Goal: Task Accomplishment & Management: Complete application form

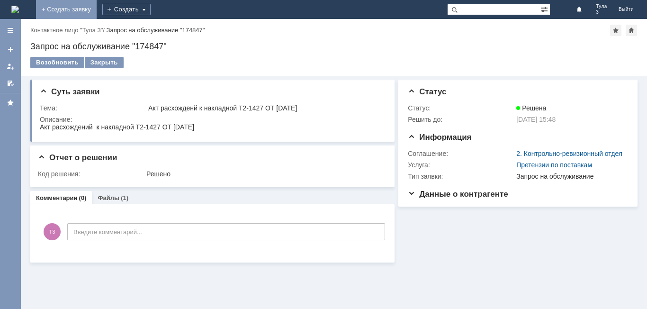
click at [97, 7] on link "+ Создать заявку" at bounding box center [66, 9] width 61 height 19
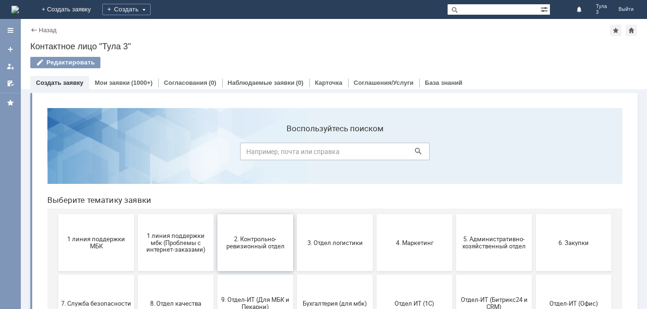
scroll to position [47, 0]
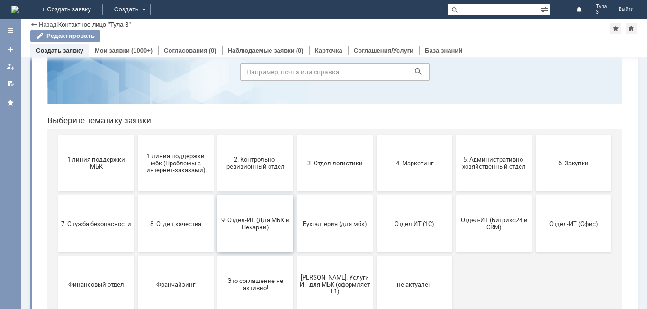
drag, startPoint x: 250, startPoint y: 230, endPoint x: 255, endPoint y: 228, distance: 5.4
click at [251, 228] on span "9. Отдел-ИТ (Для МБК и Пекарни)" at bounding box center [255, 223] width 70 height 14
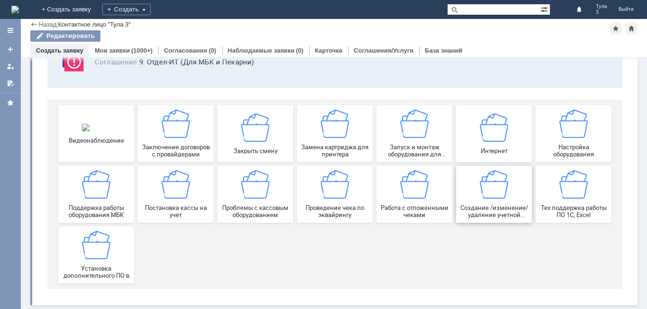
scroll to position [79, 0]
click at [410, 204] on div "Работа с отложенными чеками" at bounding box center [414, 194] width 70 height 48
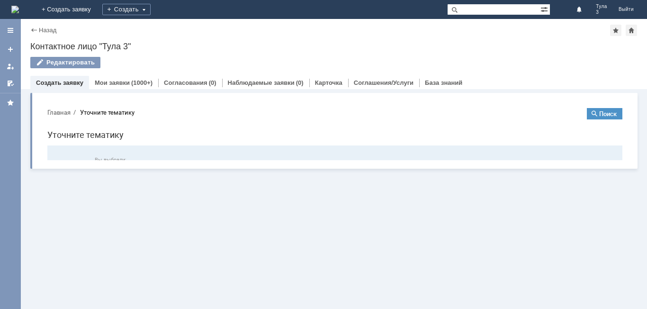
scroll to position [0, 0]
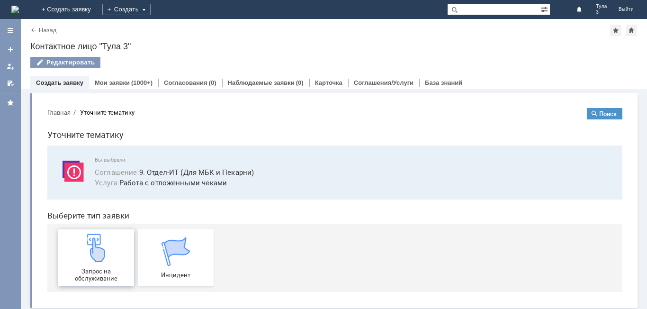
click at [94, 277] on span "Запрос на обслуживание" at bounding box center [96, 275] width 70 height 14
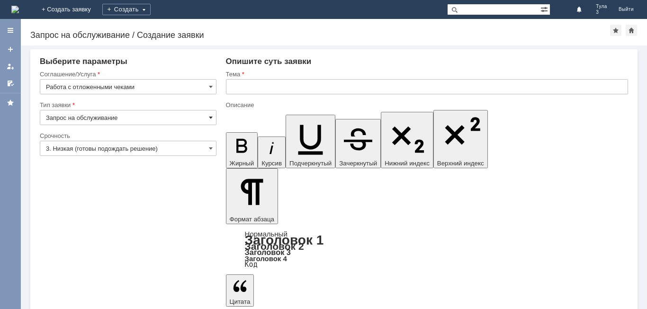
click at [209, 118] on span at bounding box center [211, 118] width 4 height 8
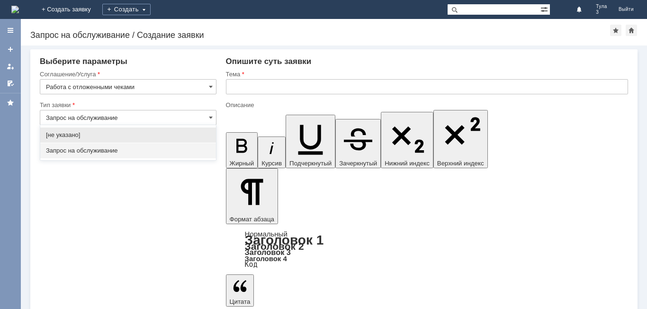
click at [239, 87] on input "text" at bounding box center [427, 86] width 402 height 15
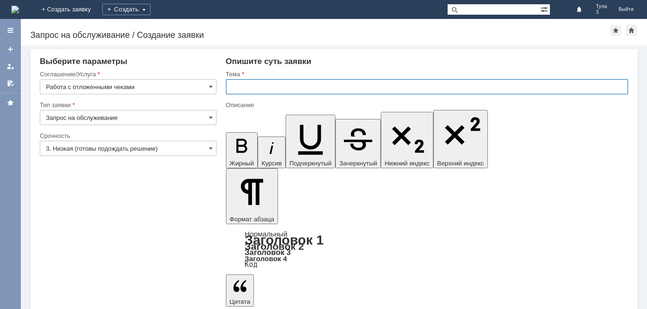
type input "Запрос на обслуживание"
type input "Удалить отложенный чек от [DATE]"
click at [341, 65] on div "Опишите суть заявки" at bounding box center [427, 61] width 402 height 9
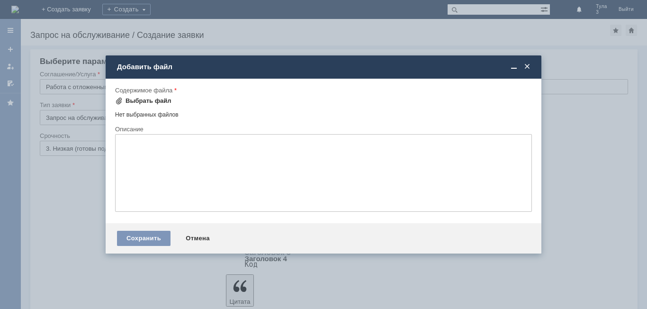
click at [139, 98] on div "Выбрать файл" at bounding box center [149, 101] width 46 height 8
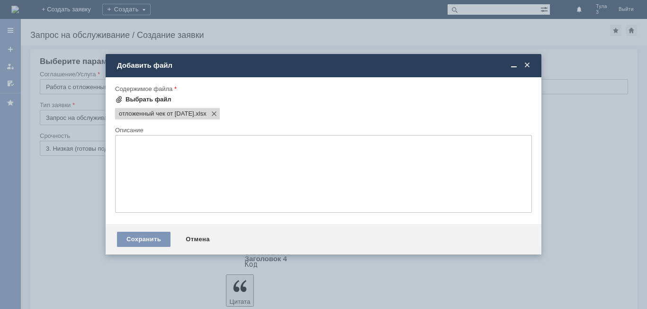
scroll to position [0, 0]
click at [146, 237] on div "Сохранить" at bounding box center [144, 239] width 54 height 15
